Goal: Find specific page/section: Find specific page/section

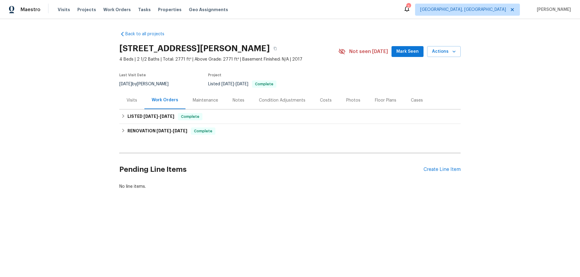
click at [130, 97] on div "Visits" at bounding box center [131, 100] width 25 height 18
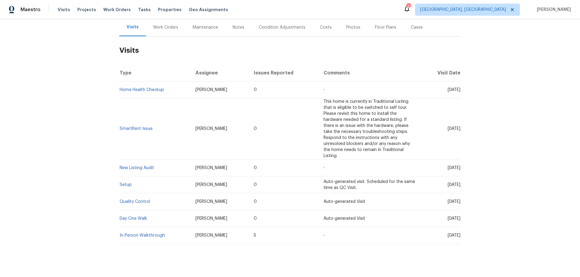
scroll to position [79, 0]
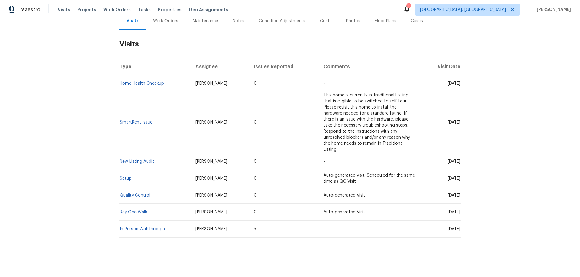
click at [123, 170] on td "Setup" at bounding box center [154, 178] width 71 height 17
click at [121, 177] on link "Setup" at bounding box center [126, 179] width 12 height 4
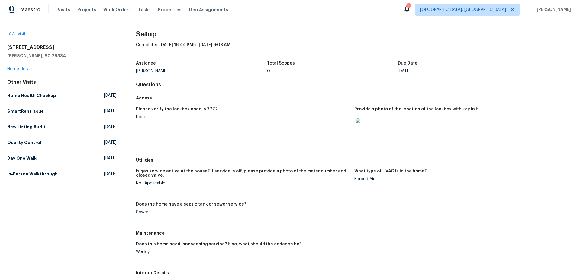
click at [363, 125] on img at bounding box center [364, 128] width 19 height 19
